Goal: Transaction & Acquisition: Subscribe to service/newsletter

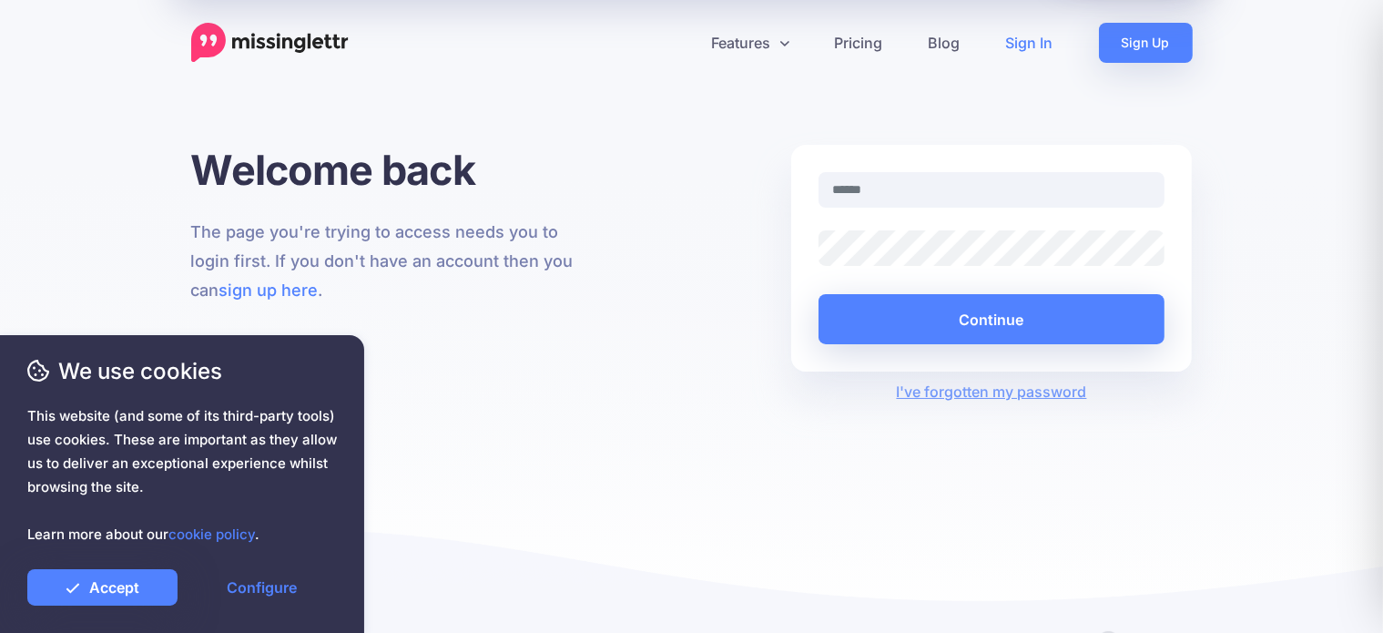
click at [858, 189] on input "text" at bounding box center [992, 190] width 347 height 36
click at [652, 327] on div "Welcome back The page you're trying to access needs you to login first. If you …" at bounding box center [692, 274] width 1029 height 258
click at [142, 592] on link "Accept" at bounding box center [102, 587] width 150 height 36
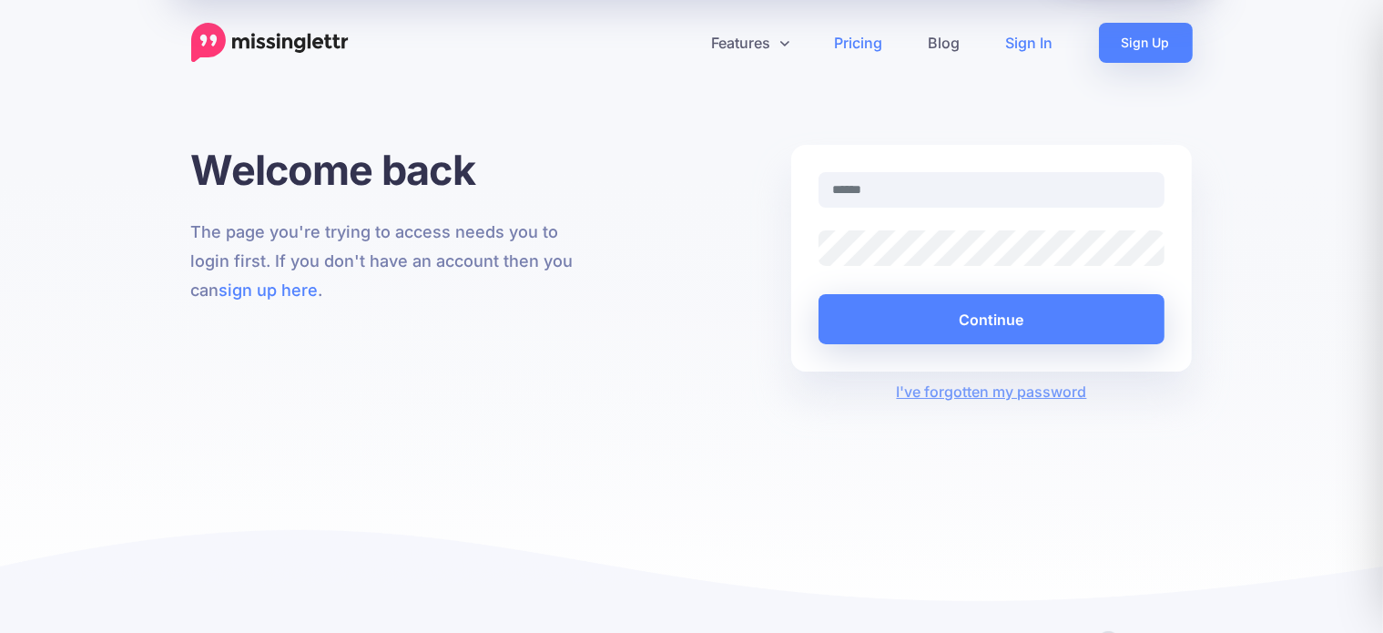
click at [850, 40] on link "Pricing" at bounding box center [859, 43] width 94 height 40
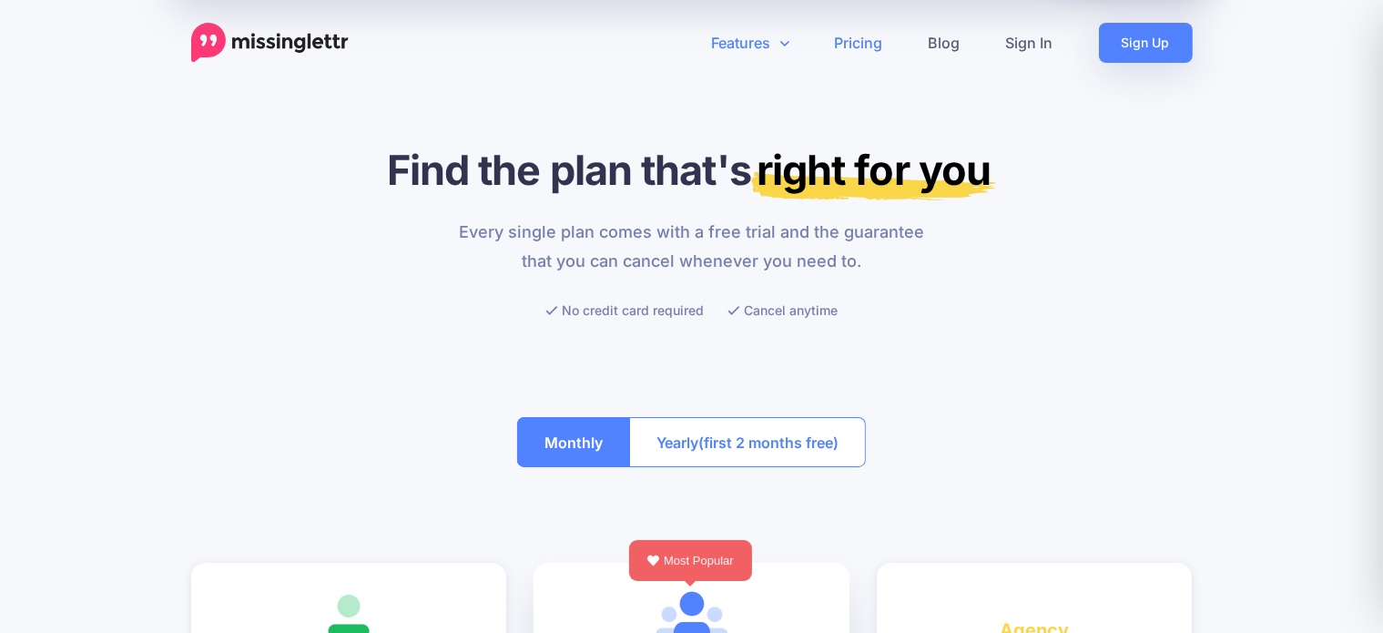
click at [748, 46] on link "Features" at bounding box center [750, 43] width 123 height 40
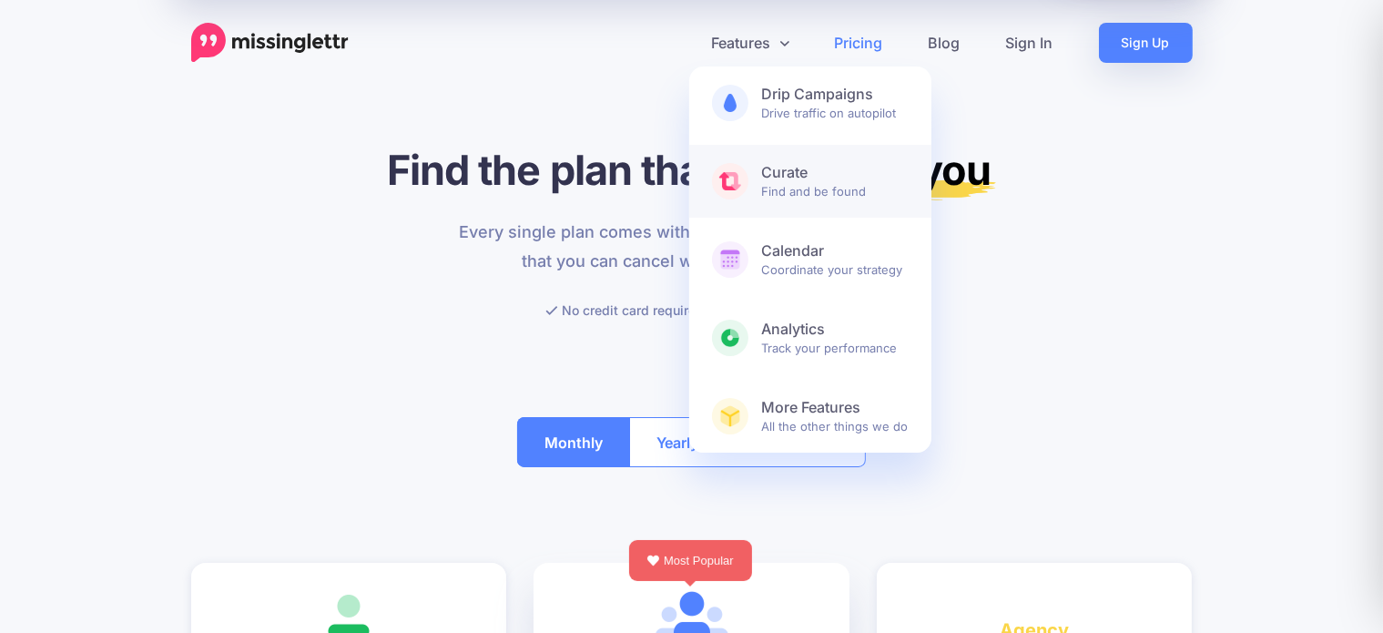
click at [795, 175] on b "Curate" at bounding box center [835, 172] width 147 height 19
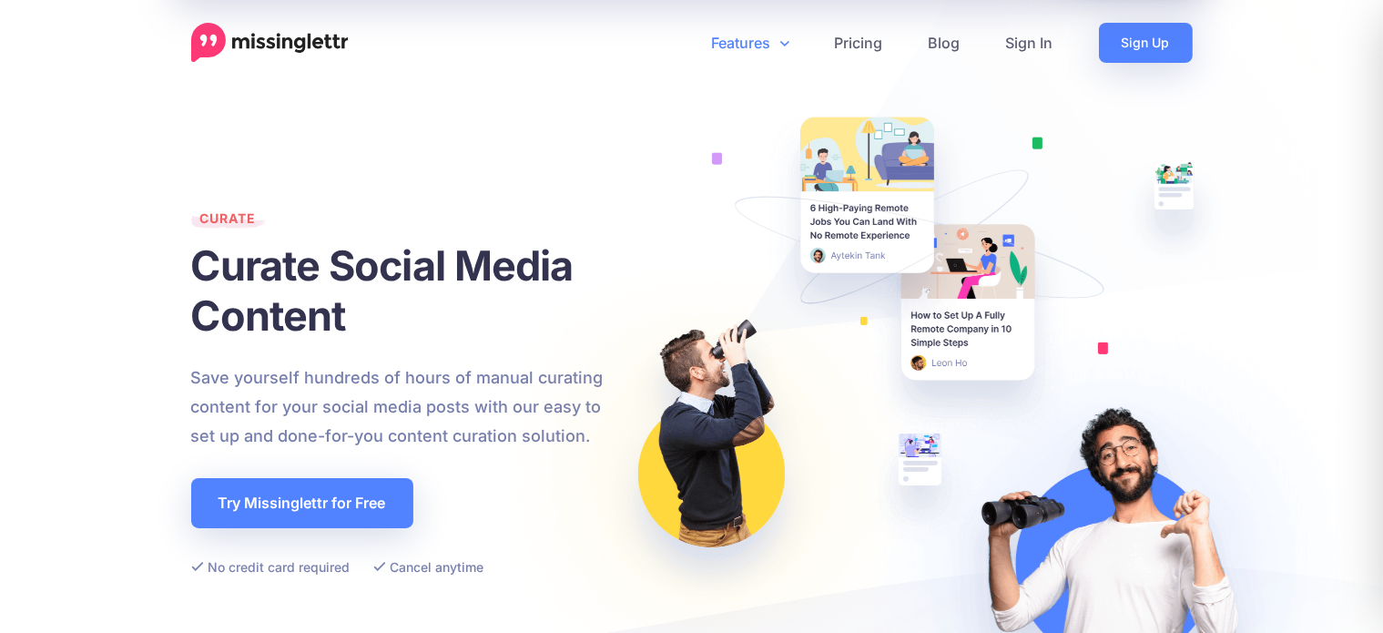
scroll to position [91, 0]
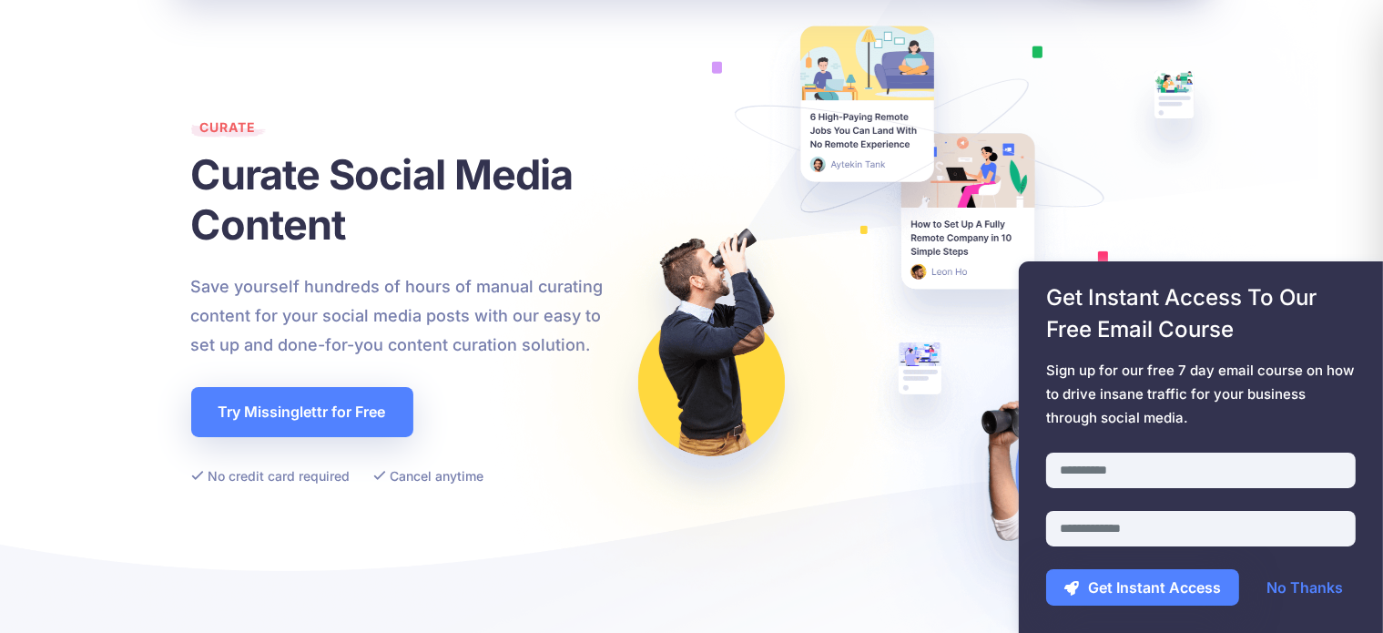
drag, startPoint x: 891, startPoint y: 495, endPoint x: 670, endPoint y: 440, distance: 228.1
click at [890, 495] on img at bounding box center [918, 332] width 921 height 849
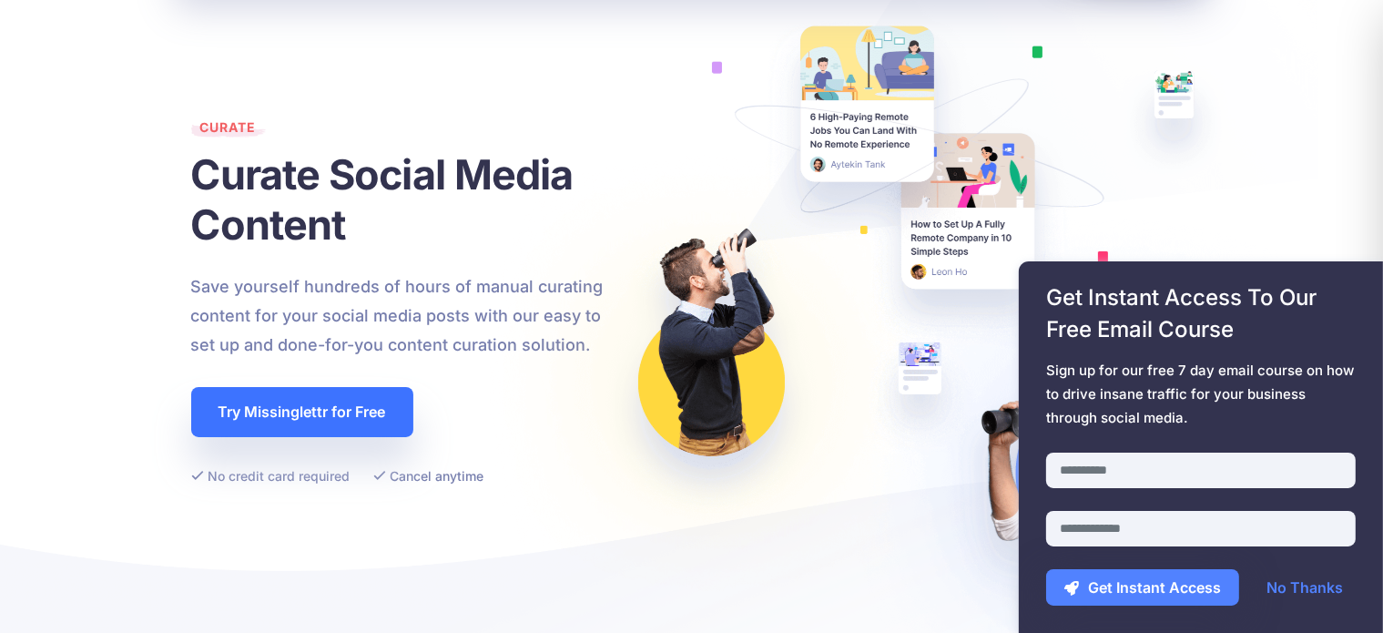
click at [327, 428] on link "Try Missinglettr for Free" at bounding box center [302, 412] width 222 height 50
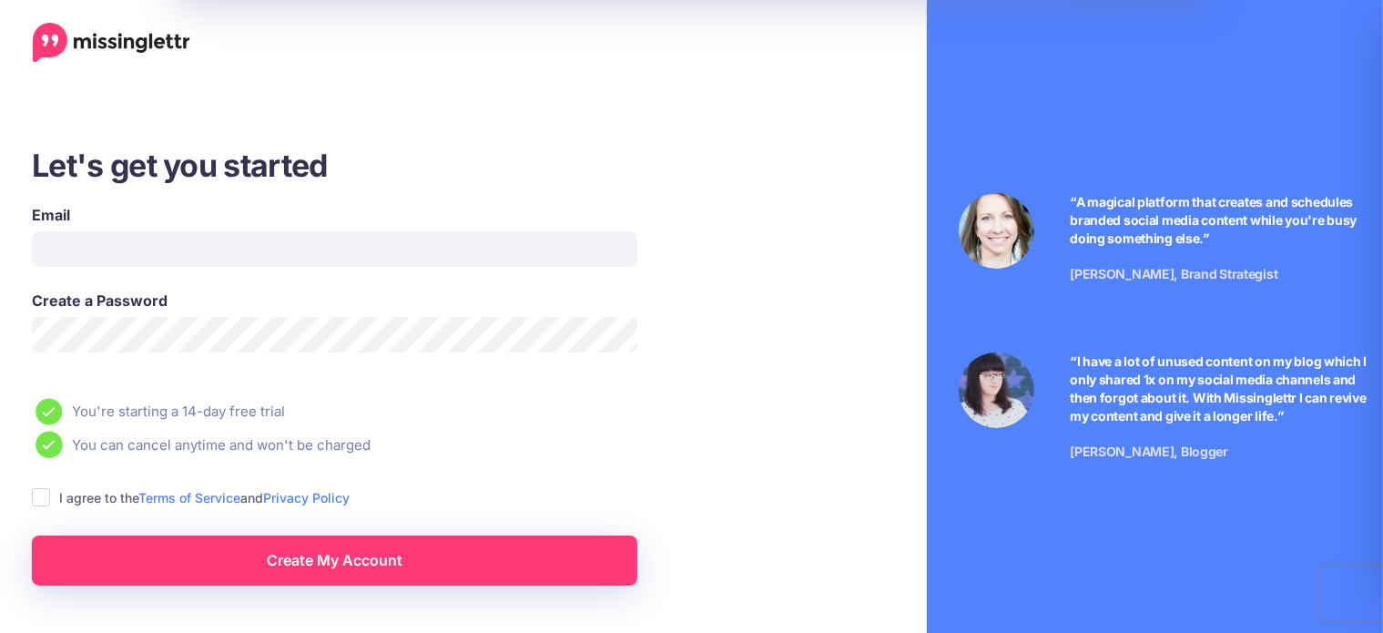
drag, startPoint x: 207, startPoint y: 36, endPoint x: 146, endPoint y: 44, distance: 61.4
click at [146, 44] on div at bounding box center [398, 43] width 767 height 40
